Goal: Task Accomplishment & Management: Manage account settings

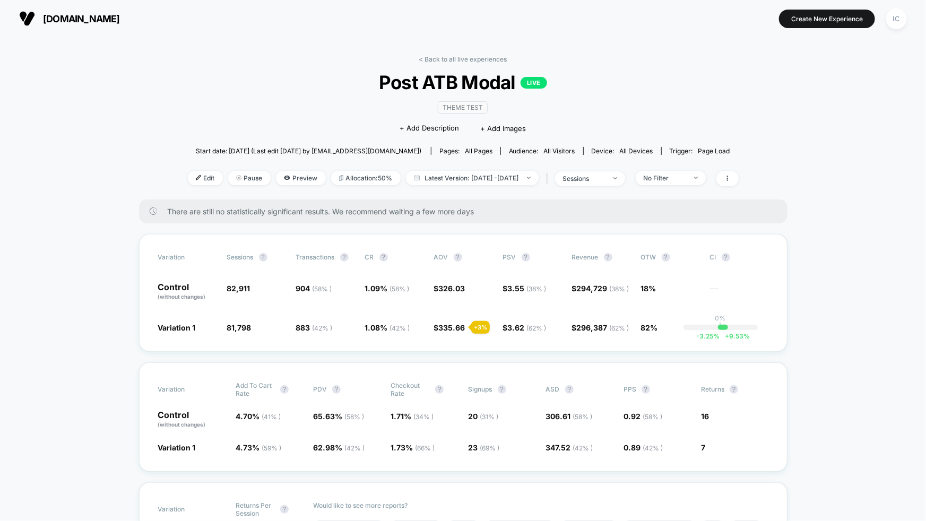
click at [390, 346] on div "Variation Sessions ? Transactions ? CR ? AOV ? PSV ? Revenue ? OTW ? CI ? Contr…" at bounding box center [463, 293] width 649 height 118
drag, startPoint x: 689, startPoint y: 184, endPoint x: 692, endPoint y: 179, distance: 5.7
click at [460, 184] on div "Edit Pause Preview Allocation: 50% Latest Version: [DATE] - [DATE] | sessions N…" at bounding box center [463, 178] width 551 height 15
click at [460, 178] on div "No Filter" at bounding box center [665, 178] width 42 height 8
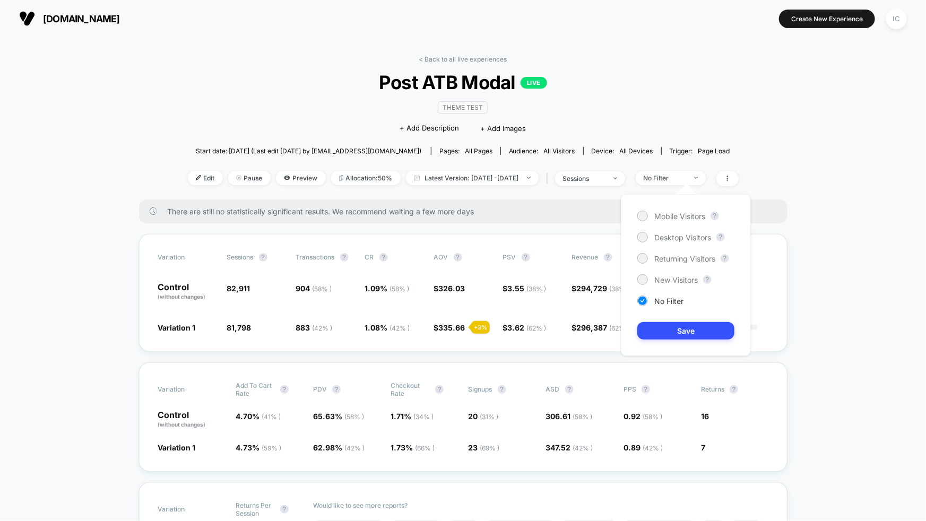
drag, startPoint x: 680, startPoint y: 278, endPoint x: 680, endPoint y: 285, distance: 6.9
click at [460, 278] on span "New Visitors" at bounding box center [676, 279] width 44 height 9
click at [460, 337] on button "Save" at bounding box center [686, 331] width 97 height 18
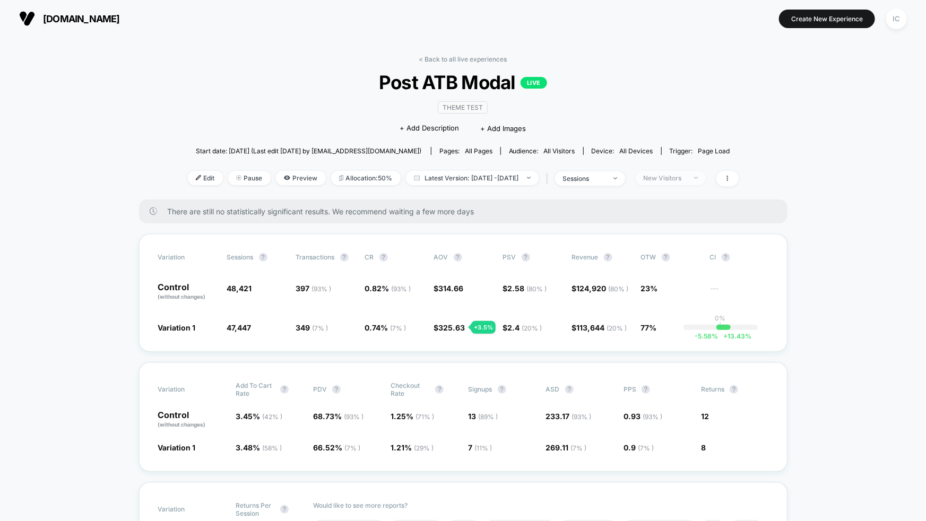
click at [460, 175] on div "New Visitors" at bounding box center [665, 178] width 42 height 8
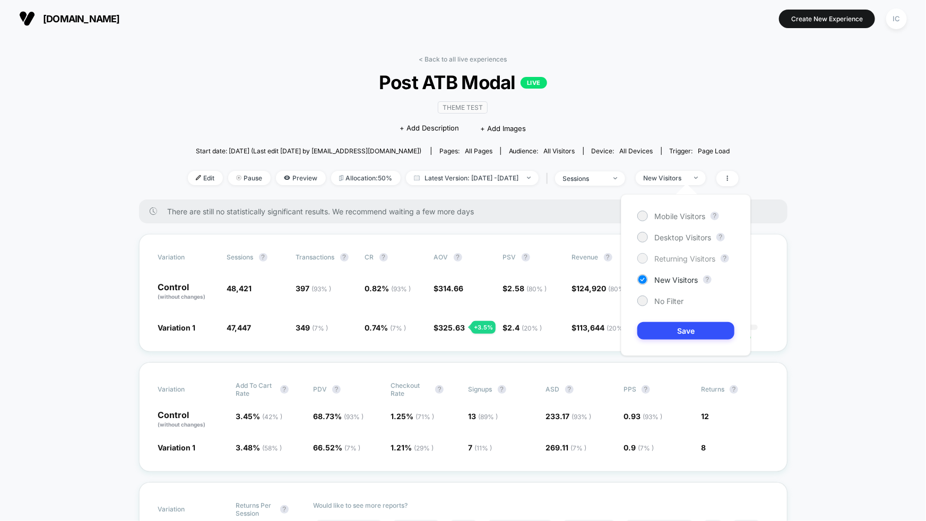
click at [460, 260] on span "Returning Visitors" at bounding box center [684, 258] width 61 height 9
click at [460, 335] on button "Save" at bounding box center [686, 331] width 97 height 18
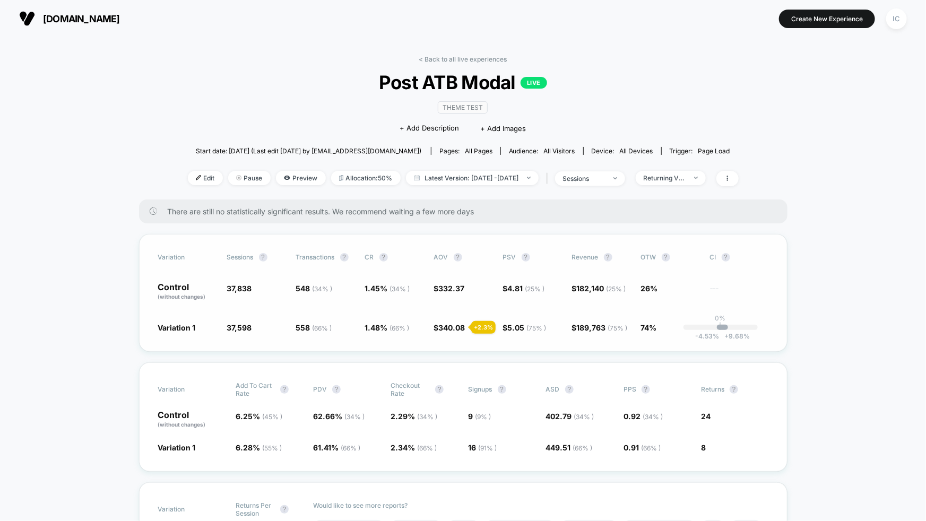
click at [454, 348] on div "Variation Sessions ? Transactions ? CR ? AOV ? PSV ? Revenue ? OTW ? CI ? Contr…" at bounding box center [463, 293] width 649 height 118
click at [460, 179] on div "Returning Visitors" at bounding box center [665, 178] width 42 height 8
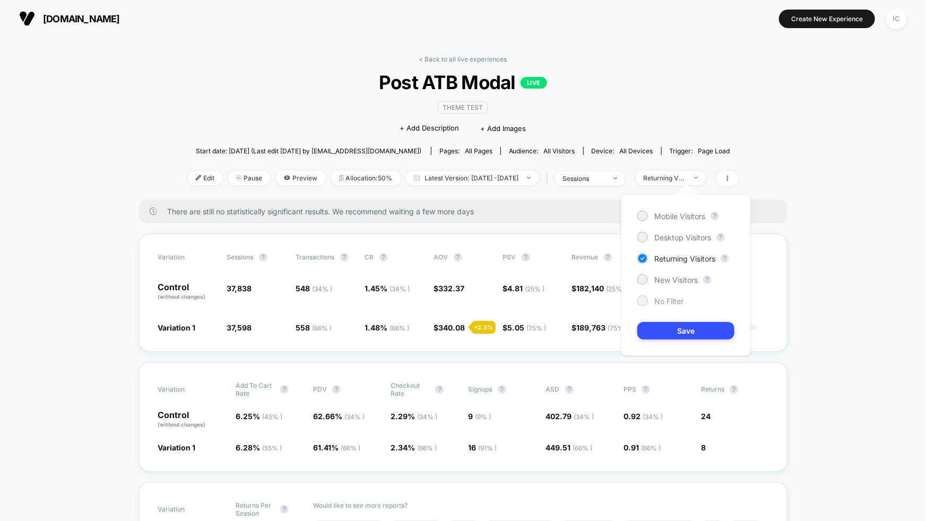
click at [460, 302] on span "No Filter" at bounding box center [668, 301] width 29 height 9
click at [460, 260] on span "Returning Visitors" at bounding box center [684, 258] width 61 height 9
click at [460, 324] on button "Save" at bounding box center [686, 331] width 97 height 18
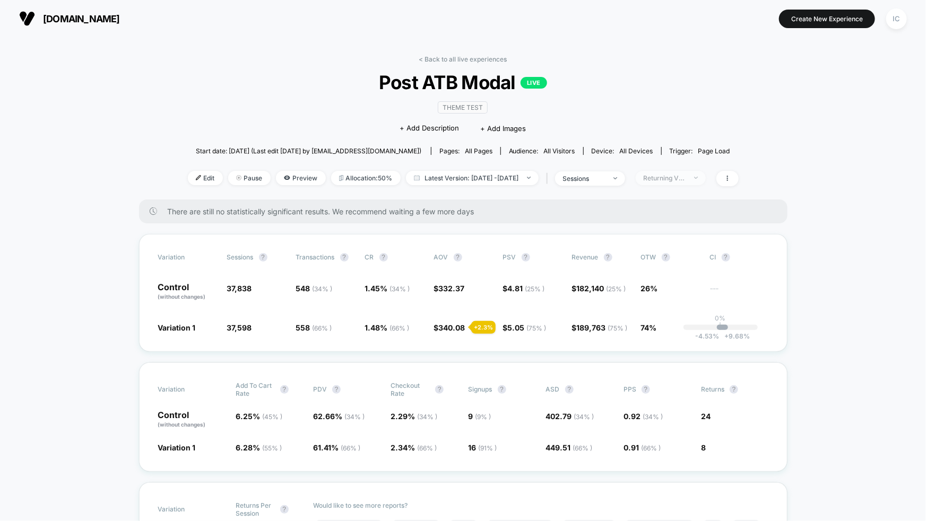
click at [460, 173] on span "Returning Visitors" at bounding box center [671, 178] width 70 height 14
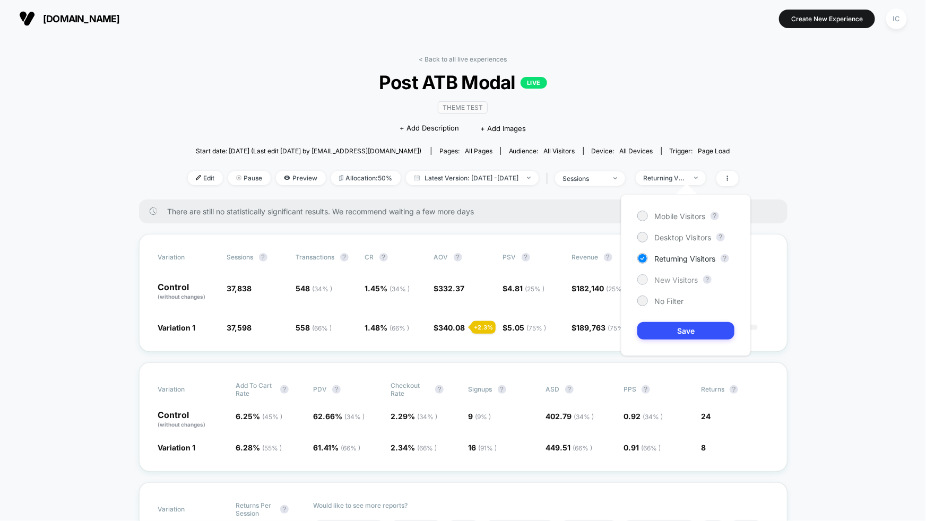
click at [460, 279] on span "New Visitors" at bounding box center [676, 279] width 44 height 9
click at [460, 330] on button "Save" at bounding box center [686, 331] width 97 height 18
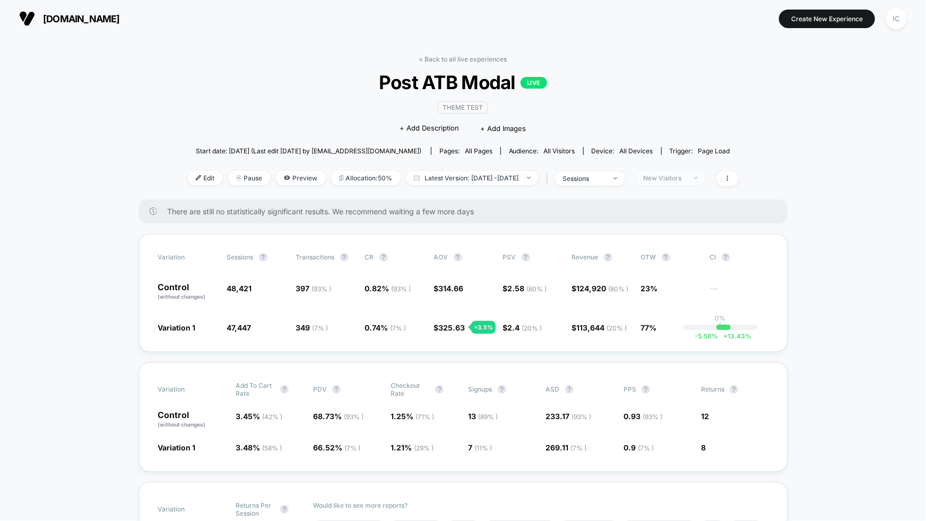
click at [460, 176] on div "New Visitors" at bounding box center [665, 178] width 42 height 8
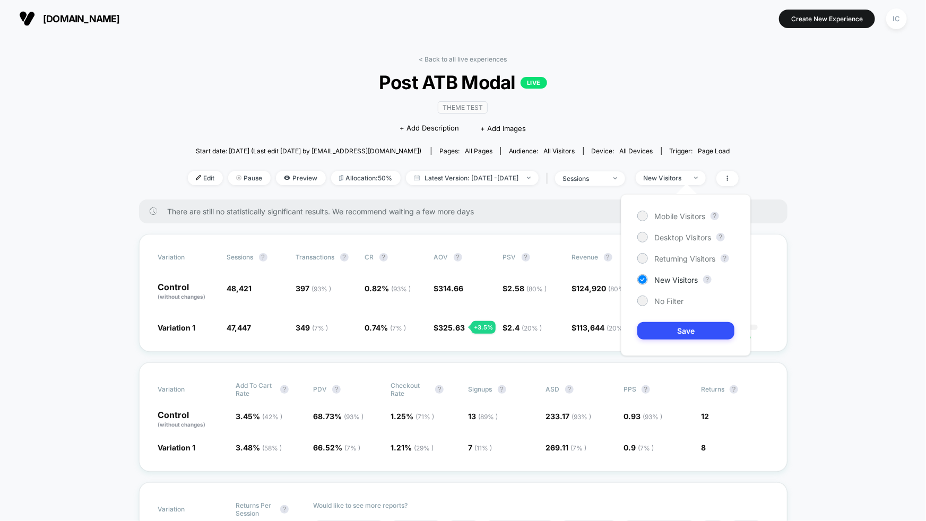
click at [460, 306] on div "Mobile Visitors ? Desktop Visitors ? Returning Visitors ? New Visitors ? No Fil…" at bounding box center [686, 275] width 130 height 162
click at [460, 306] on div "No Filter" at bounding box center [661, 301] width 46 height 11
click at [460, 336] on button "Save" at bounding box center [686, 331] width 97 height 18
